Goal: Communication & Community: Answer question/provide support

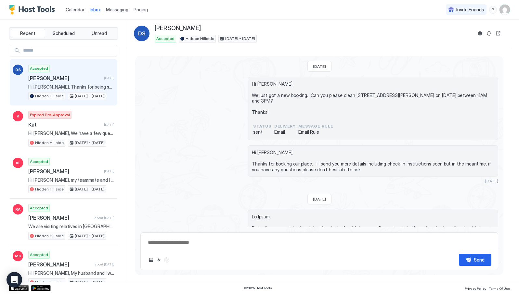
scroll to position [704, 0]
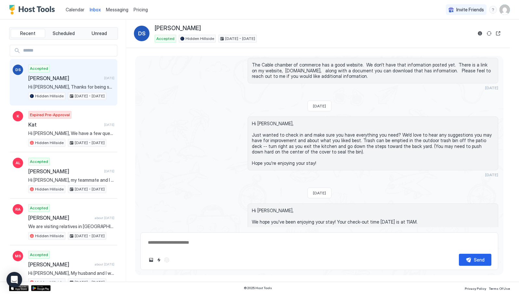
scroll to position [658, 0]
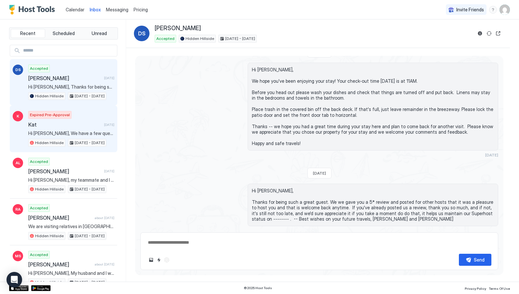
click at [68, 125] on span "Kat" at bounding box center [64, 125] width 73 height 7
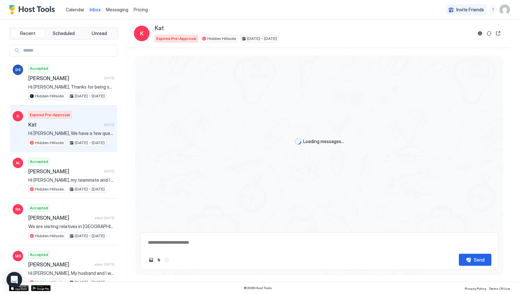
scroll to position [213, 0]
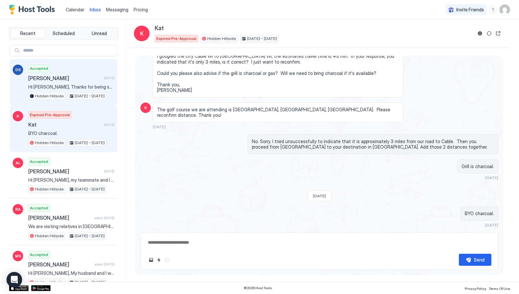
click at [46, 83] on div "Accepted [PERSON_NAME] [DATE] Hi [PERSON_NAME], Thanks for being such a great g…" at bounding box center [71, 83] width 86 height 36
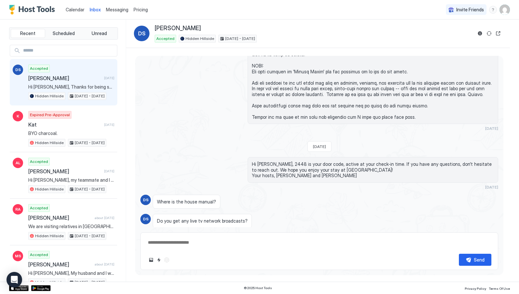
scroll to position [658, 0]
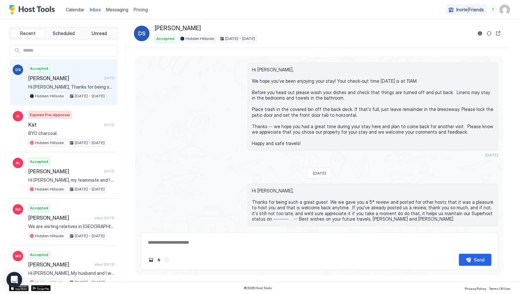
type textarea "*"
